Goal: Transaction & Acquisition: Purchase product/service

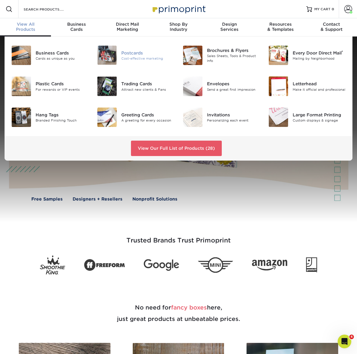
click at [127, 51] on div "Postcards" at bounding box center [147, 53] width 53 height 6
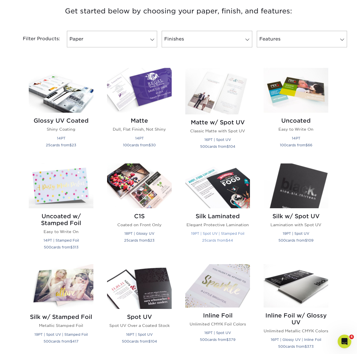
scroll to position [211, 0]
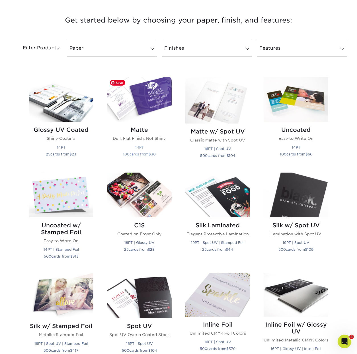
click at [147, 107] on img at bounding box center [139, 99] width 65 height 45
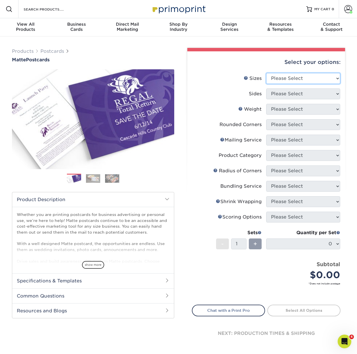
select select "4.00x6.00"
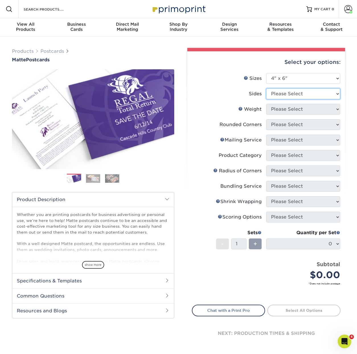
select select "13abbda7-1d64-4f25-8bb2-c179b224825d"
select select "16PT"
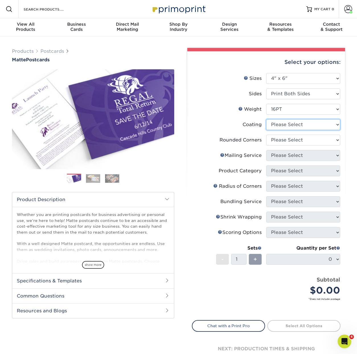
select select "121bb7b5-3b4d-429f-bd8d-bbf80e953313"
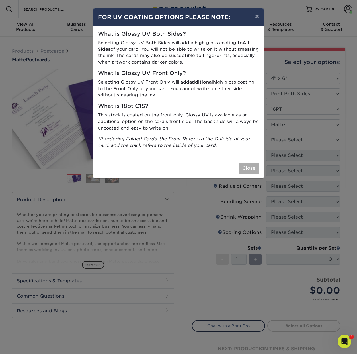
click at [250, 166] on button "Close" at bounding box center [249, 168] width 21 height 11
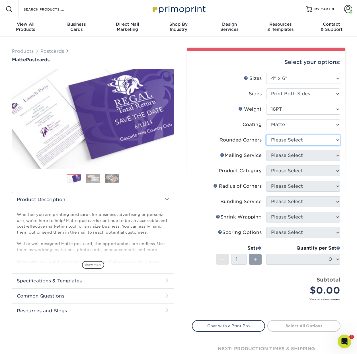
select select "0"
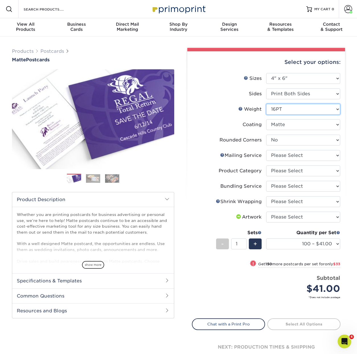
select select "14PT"
select select "-1"
select select
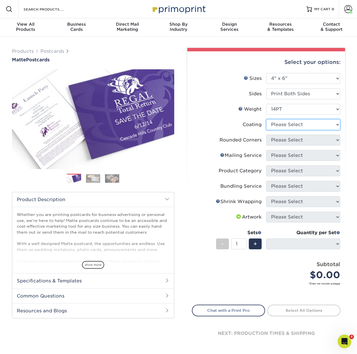
select select "121bb7b5-3b4d-429f-bd8d-bbf80e953313"
select select
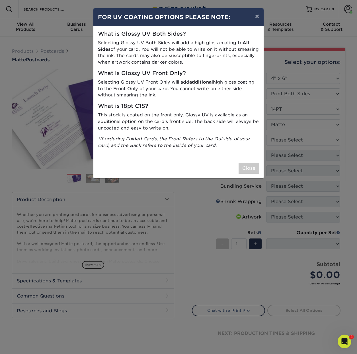
drag, startPoint x: 250, startPoint y: 167, endPoint x: 272, endPoint y: 157, distance: 24.2
click at [250, 167] on button "Close" at bounding box center [249, 168] width 21 height 11
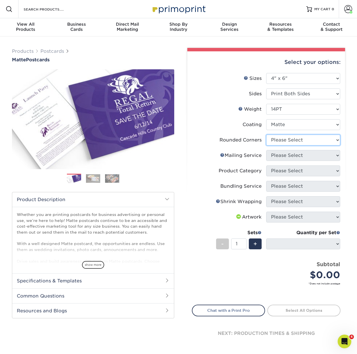
select select "0"
select select "-1"
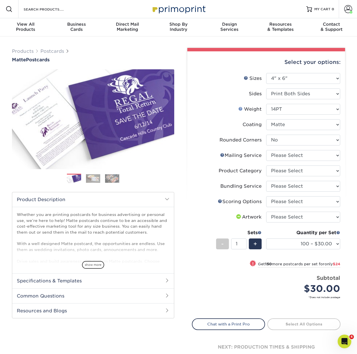
click at [241, 109] on link "Weight Help" at bounding box center [241, 108] width 5 height 5
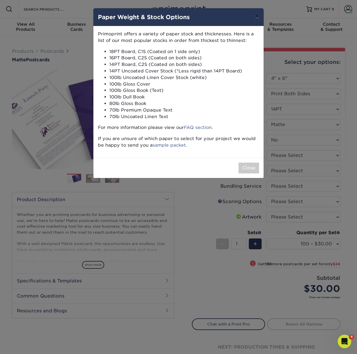
click at [256, 16] on button "×" at bounding box center [257, 16] width 13 height 16
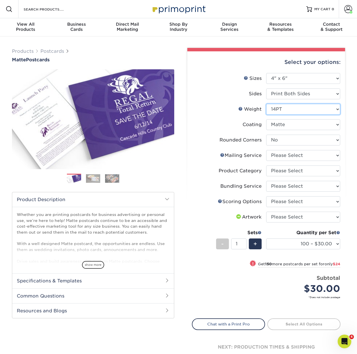
select select "16PT"
select select "-1"
select select
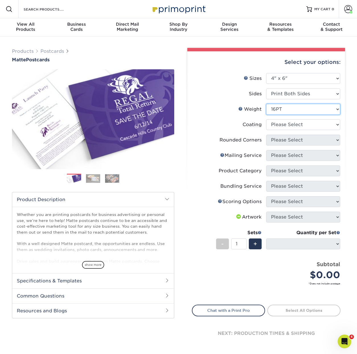
scroll to position [6, 0]
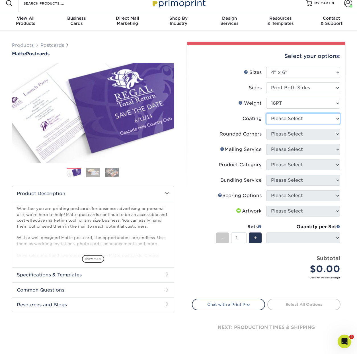
select select "121bb7b5-3b4d-429f-bd8d-bbf80e953313"
select select
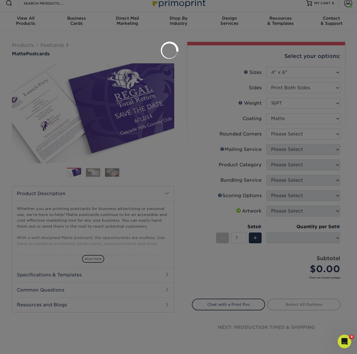
click at [283, 135] on div at bounding box center [178, 177] width 357 height 354
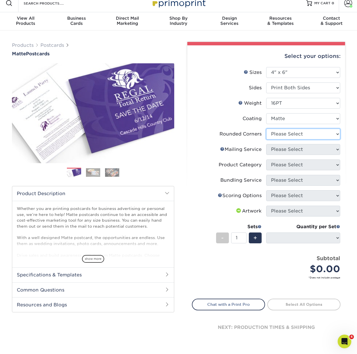
select select "0"
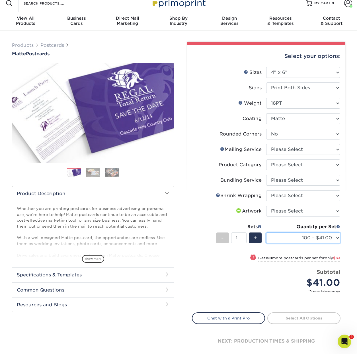
select select "1000 – $99.00"
click at [95, 178] on ol at bounding box center [93, 175] width 162 height 14
click at [93, 173] on img at bounding box center [93, 172] width 14 height 9
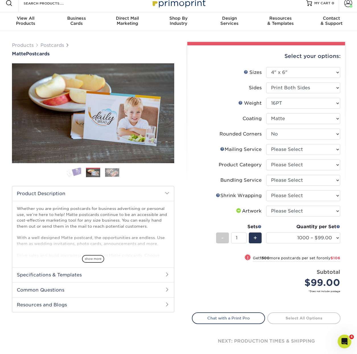
click at [111, 172] on img at bounding box center [112, 172] width 14 height 9
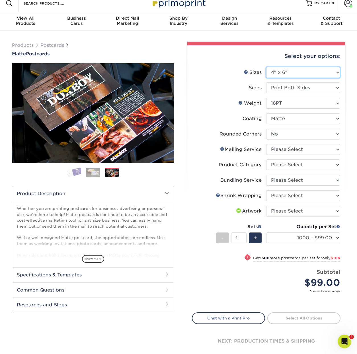
select select "5.00x7.00"
select select "-1"
select select
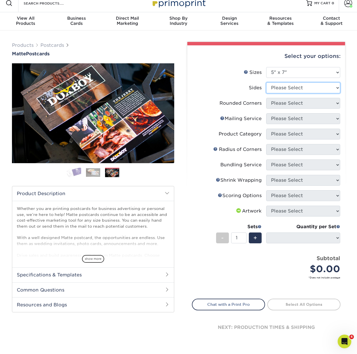
select select "13abbda7-1d64-4f25-8bb2-c179b224825d"
select select
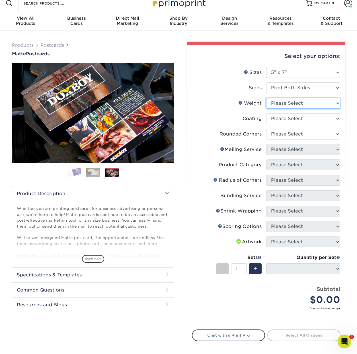
select select "16PT"
select select
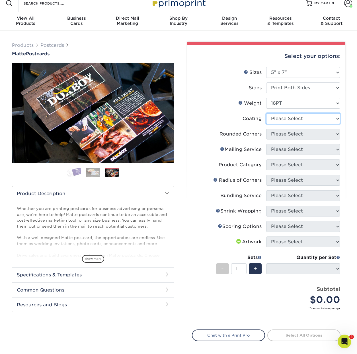
select select "121bb7b5-3b4d-429f-bd8d-bbf80e953313"
select select
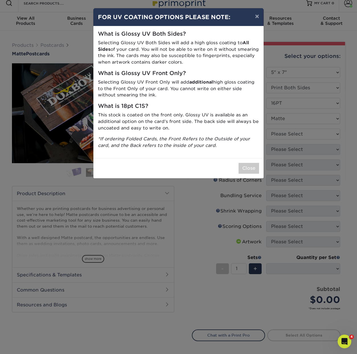
drag, startPoint x: 252, startPoint y: 163, endPoint x: 282, endPoint y: 145, distance: 35.5
click at [252, 163] on button "Close" at bounding box center [249, 168] width 21 height 11
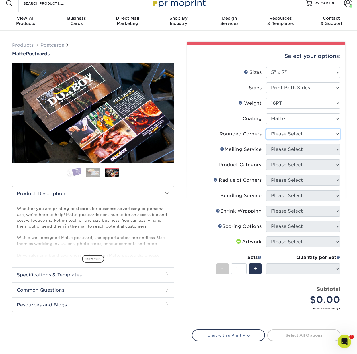
select select "0"
select select "-1"
